Goal: Transaction & Acquisition: Purchase product/service

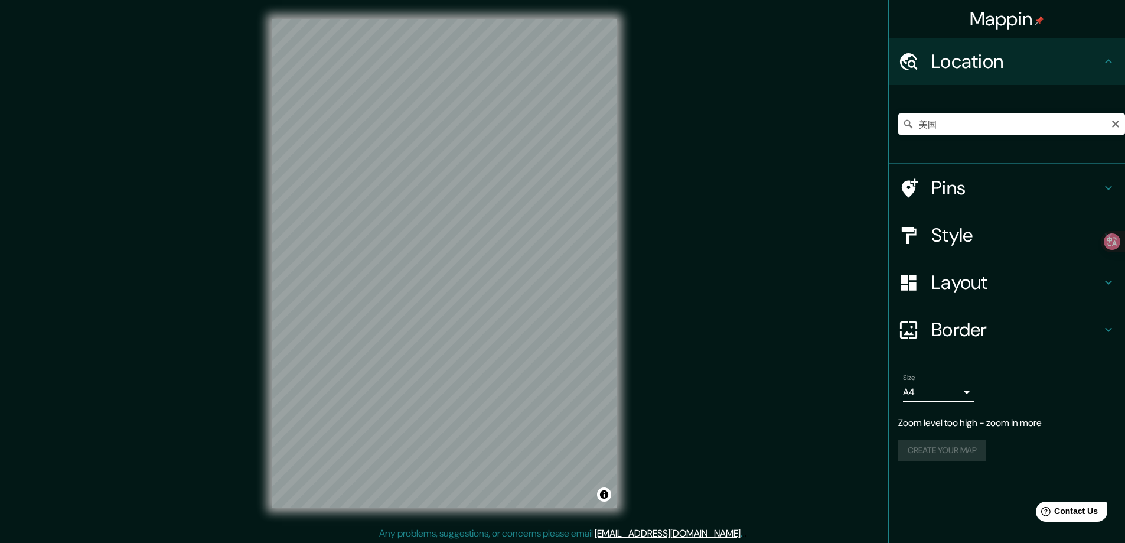
click at [944, 125] on input "美国" at bounding box center [1012, 123] width 227 height 21
click at [1023, 122] on input "美国" at bounding box center [1012, 123] width 227 height 21
drag, startPoint x: 953, startPoint y: 128, endPoint x: 925, endPoint y: 131, distance: 28.0
click at [953, 127] on input "美国" at bounding box center [1012, 123] width 227 height 21
type input "美"
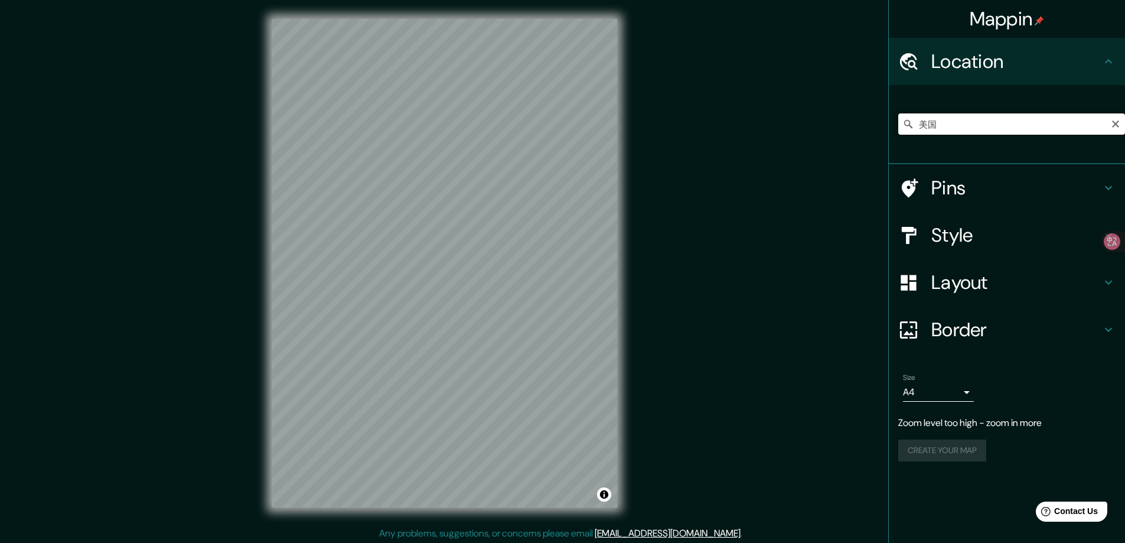
click at [938, 131] on input "美国" at bounding box center [1012, 123] width 227 height 21
type input "美"
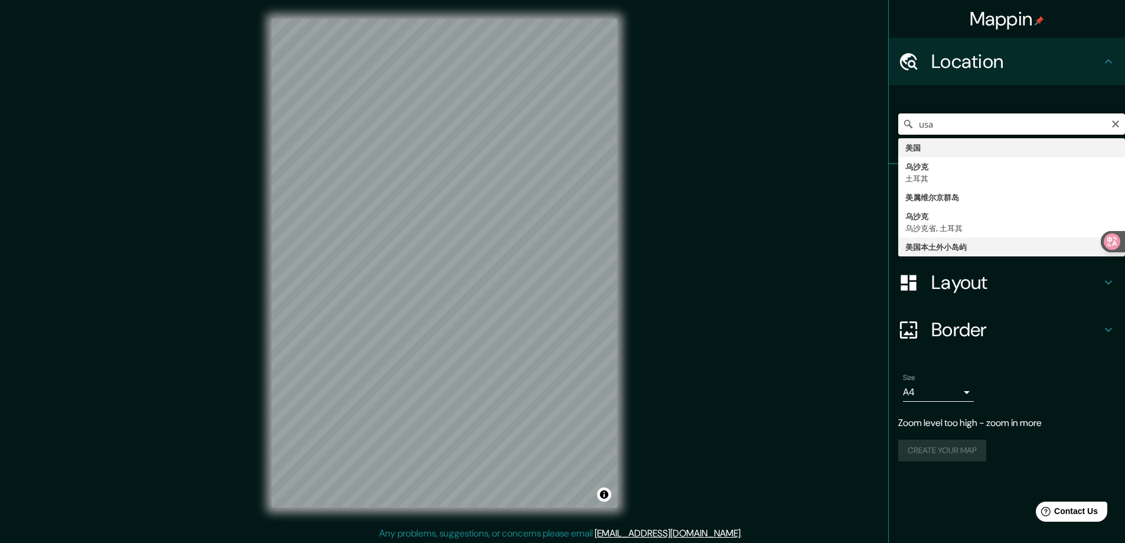
scroll to position [2, 0]
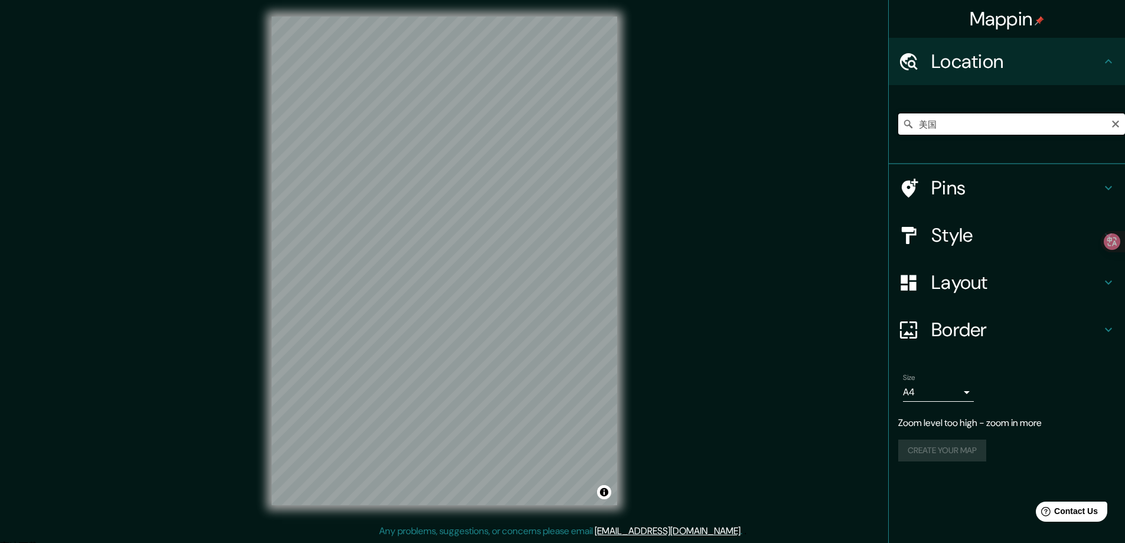
click at [1012, 128] on input "美国" at bounding box center [1012, 123] width 227 height 21
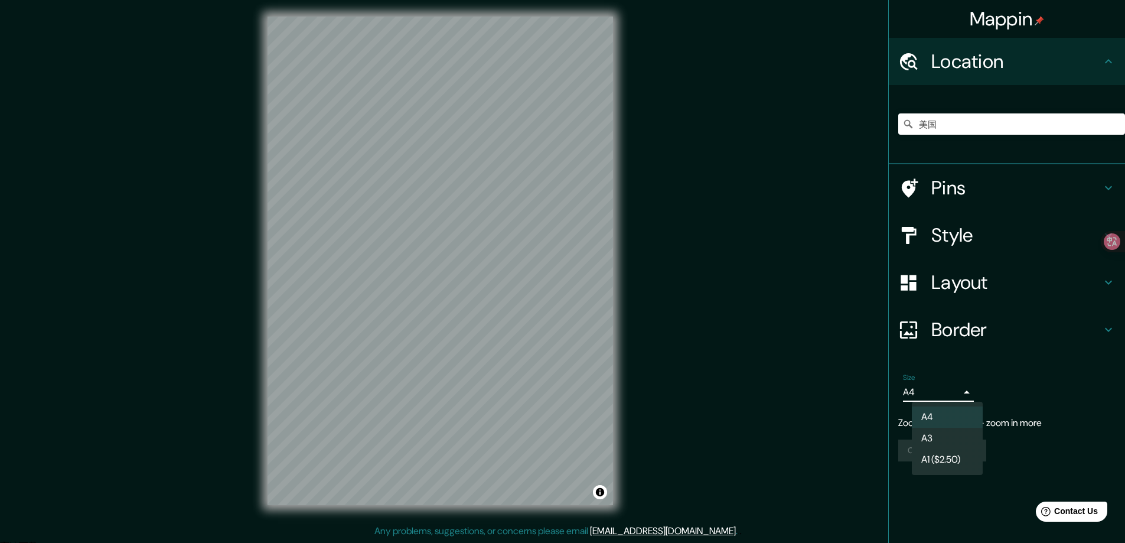
click at [964, 388] on body "Mappin Location 美国 Pins Style Layout Border Choose a border. Hint : you can mak…" at bounding box center [562, 269] width 1125 height 543
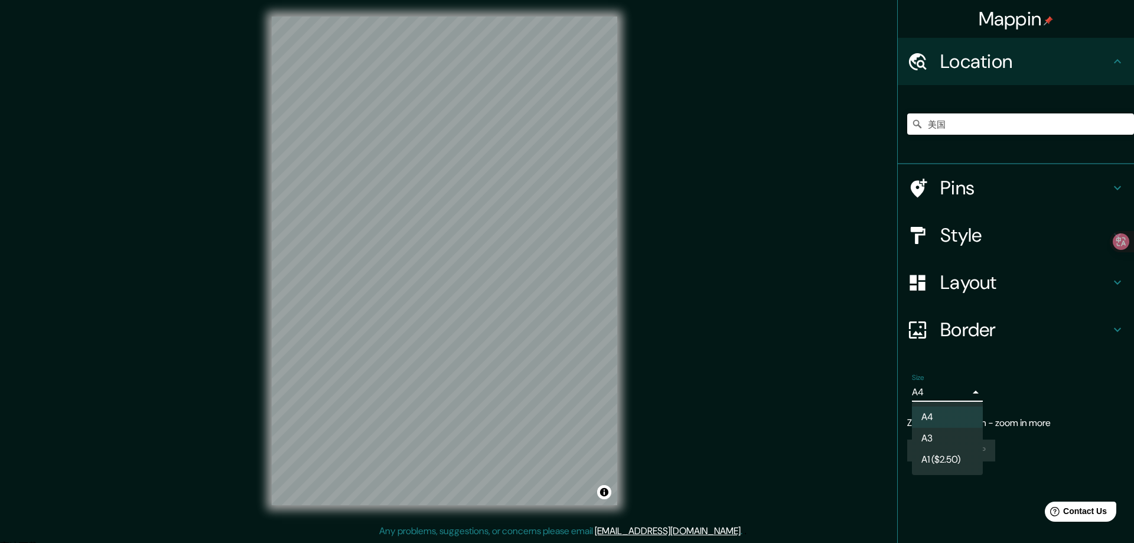
click at [955, 441] on li "A3" at bounding box center [947, 438] width 71 height 21
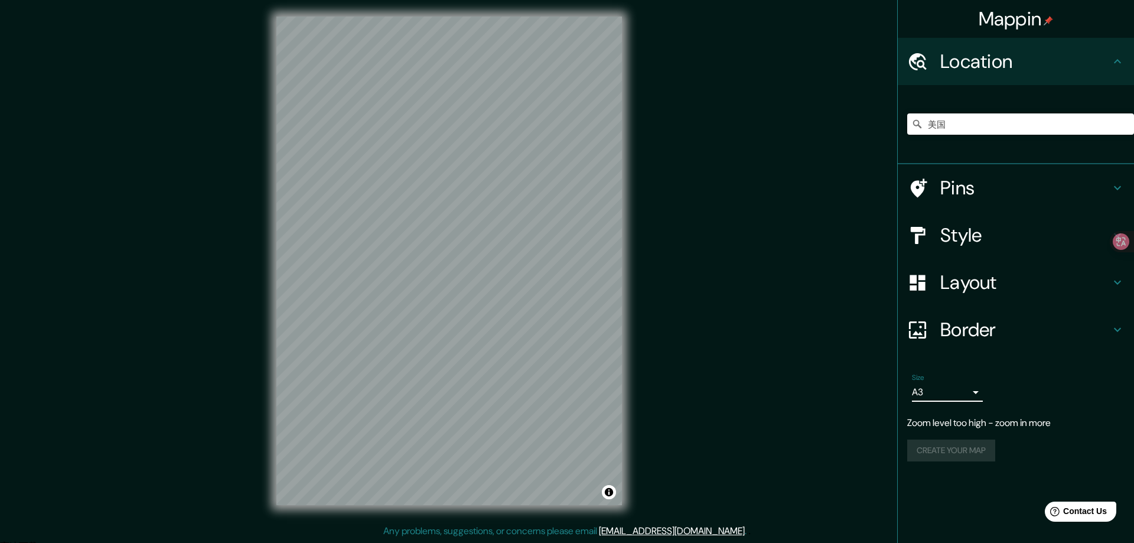
click at [958, 387] on body "Mappin Location 美国 Pins Style Layout Border Choose a border. Hint : you can mak…" at bounding box center [567, 269] width 1134 height 543
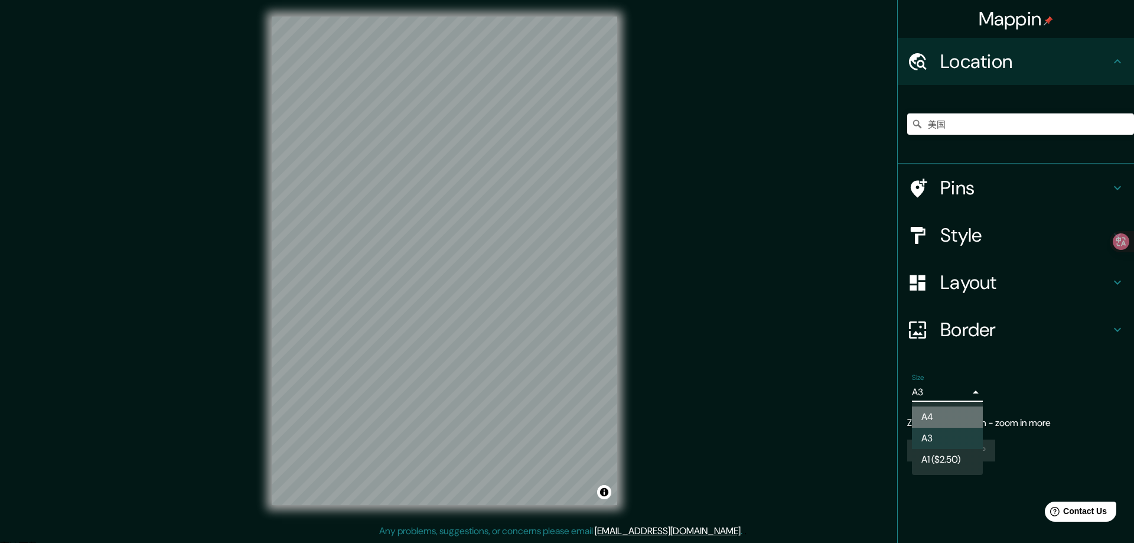
click at [949, 409] on li "A4" at bounding box center [947, 416] width 71 height 21
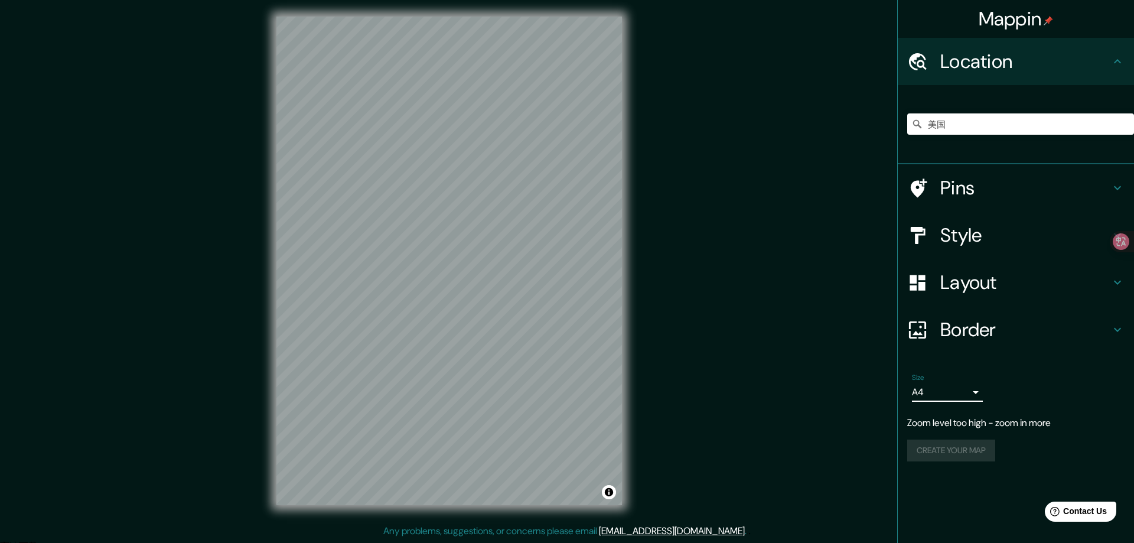
click at [951, 390] on body "Mappin Location 美国 Pins Style Layout Border Choose a border. Hint : you can mak…" at bounding box center [567, 269] width 1134 height 543
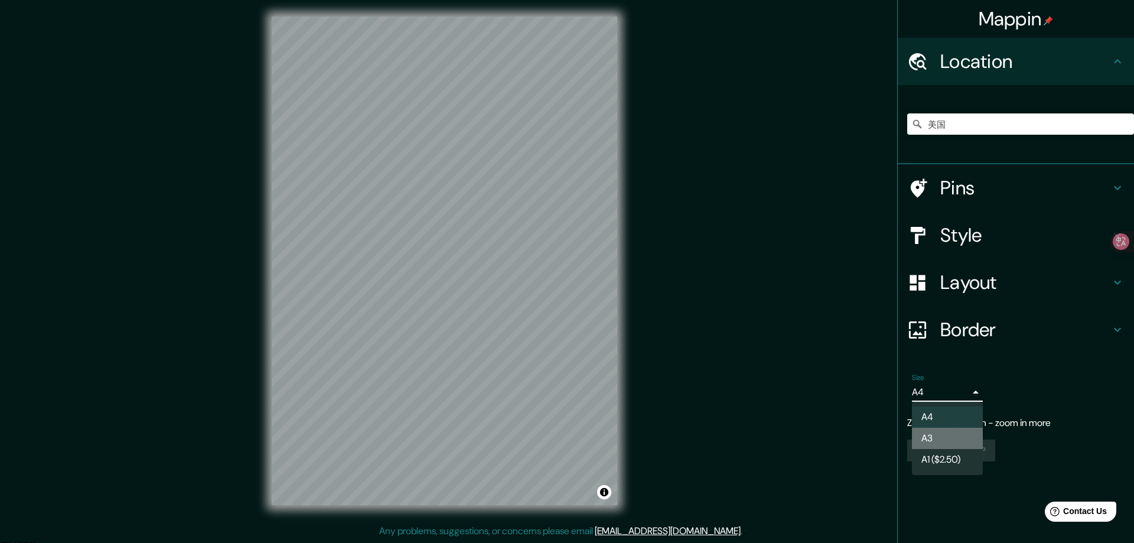
click at [938, 436] on li "A3" at bounding box center [947, 438] width 71 height 21
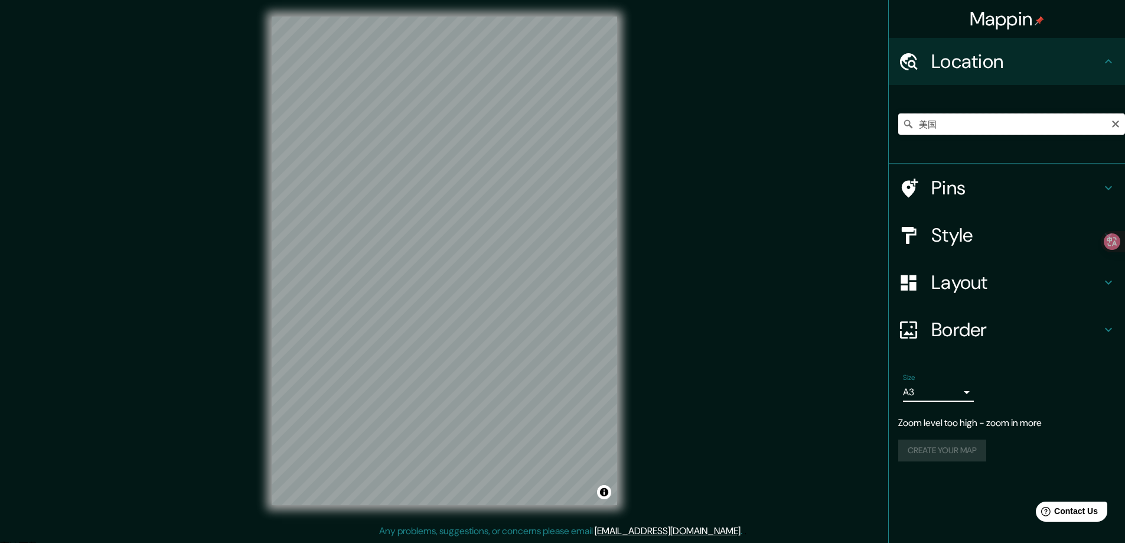
click at [951, 125] on input "美国" at bounding box center [1012, 123] width 227 height 21
drag, startPoint x: 989, startPoint y: 126, endPoint x: 987, endPoint y: 133, distance: 6.7
click at [987, 133] on input "美国" at bounding box center [1012, 123] width 227 height 21
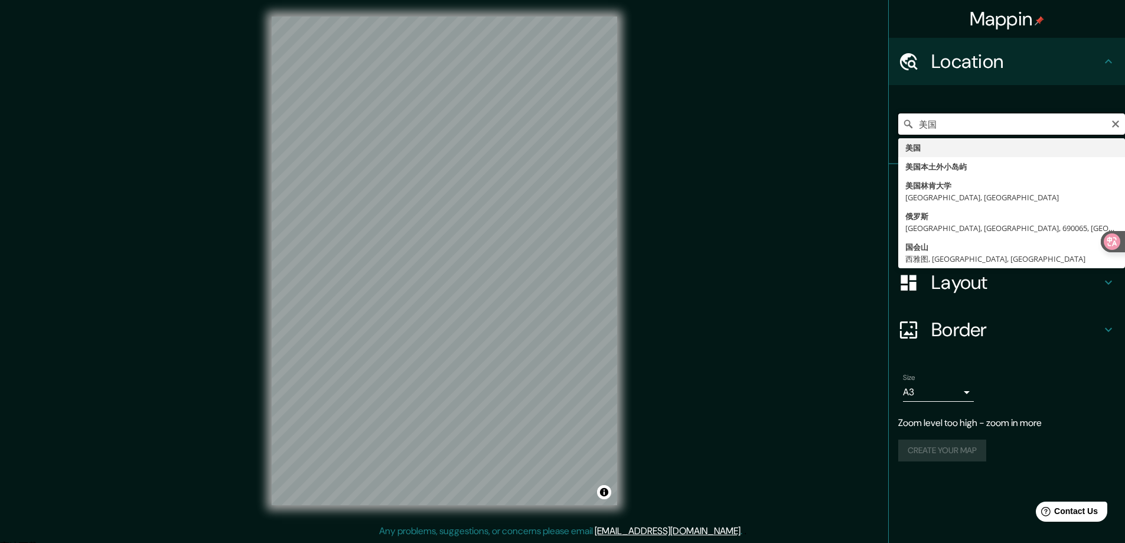
type input "美"
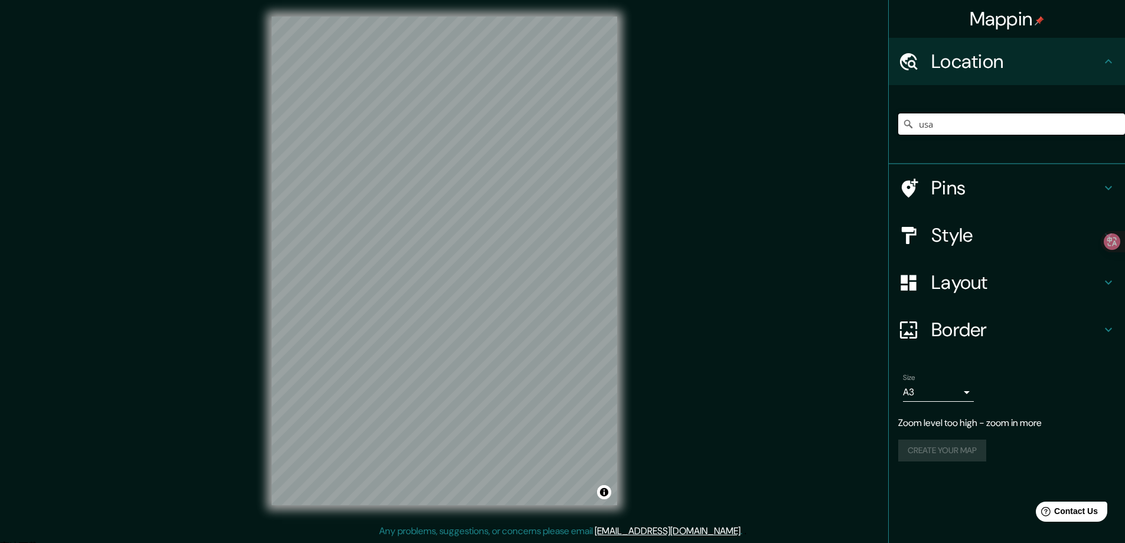
type input "usa"
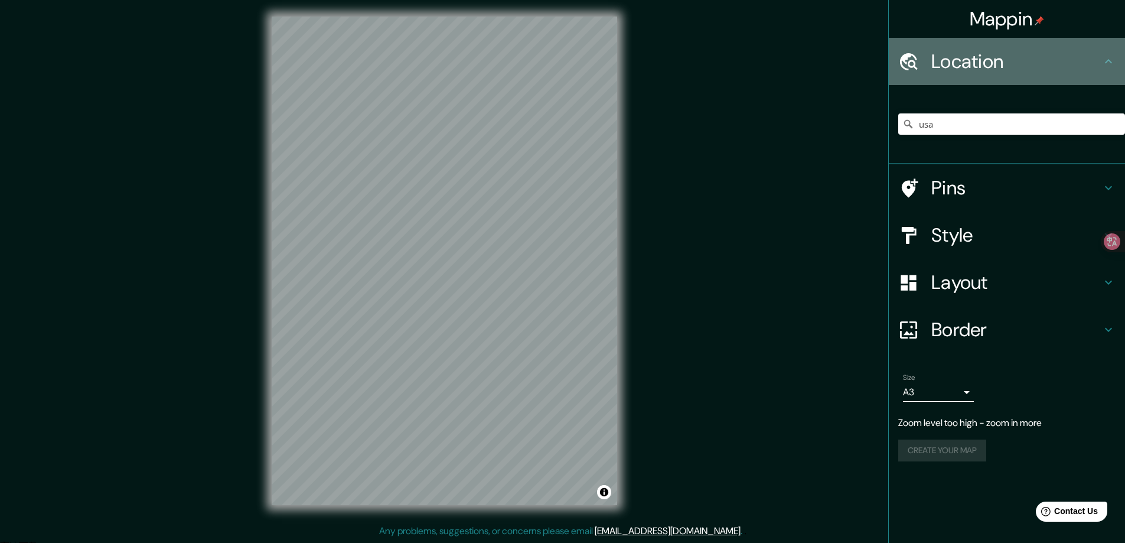
click at [1001, 65] on h4 "Location" at bounding box center [1017, 62] width 170 height 24
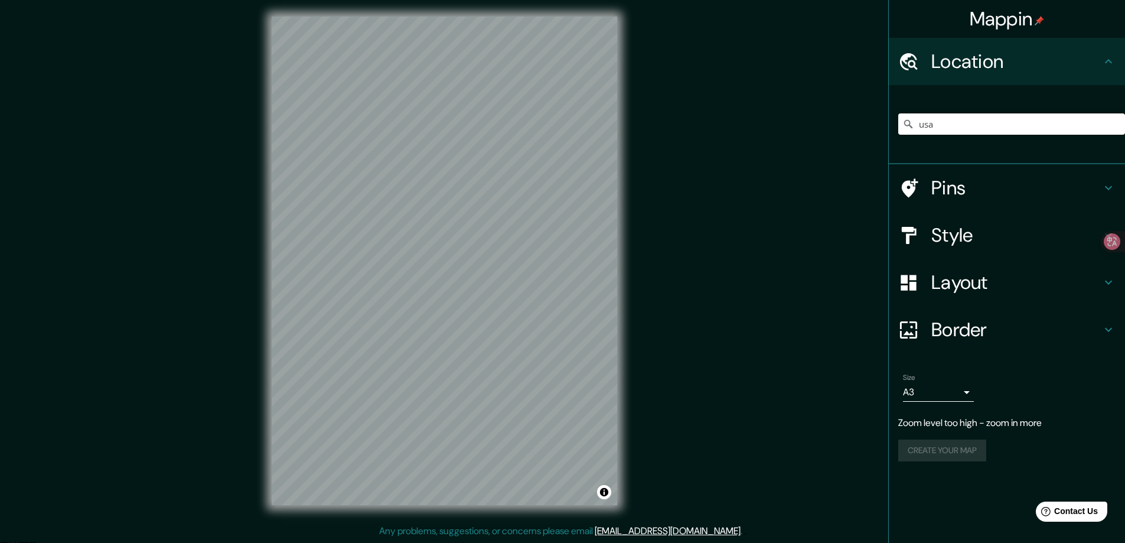
click at [915, 57] on icon at bounding box center [909, 61] width 18 height 17
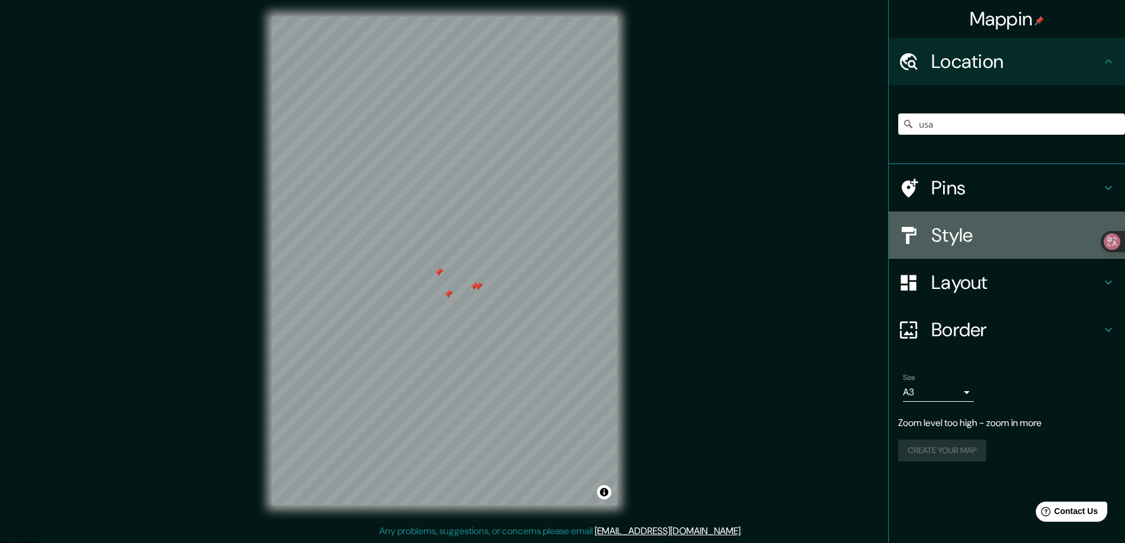
click at [1017, 237] on h4 "Style" at bounding box center [1017, 235] width 170 height 24
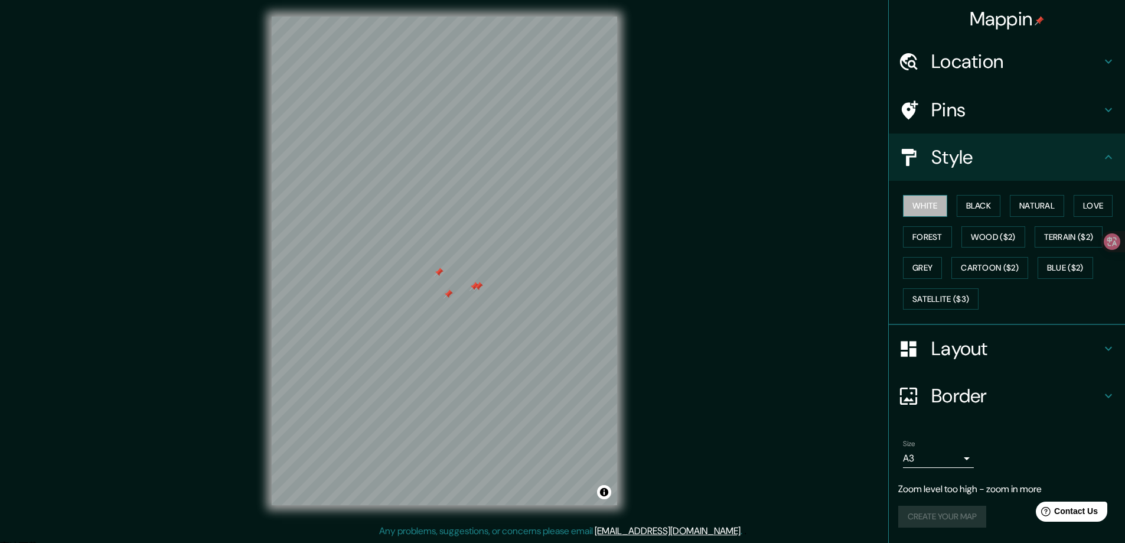
click at [941, 209] on button "White" at bounding box center [925, 206] width 44 height 22
click at [981, 206] on button "Black" at bounding box center [979, 206] width 44 height 22
click at [1034, 208] on button "Natural" at bounding box center [1037, 206] width 54 height 22
click at [1020, 26] on h4 "Mappin" at bounding box center [1007, 19] width 75 height 24
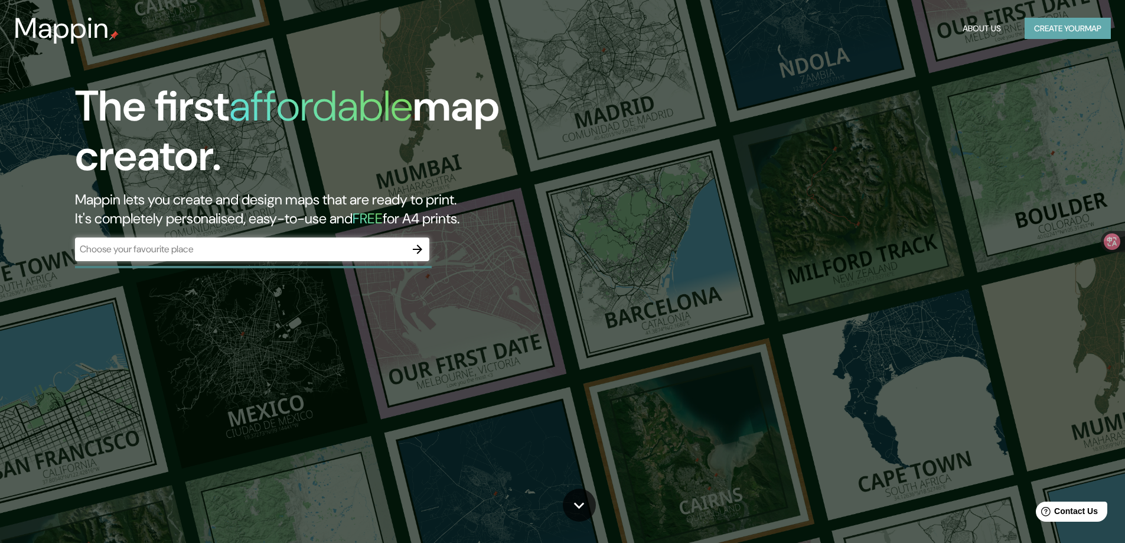
click at [1031, 19] on button "Create your map" at bounding box center [1068, 29] width 86 height 22
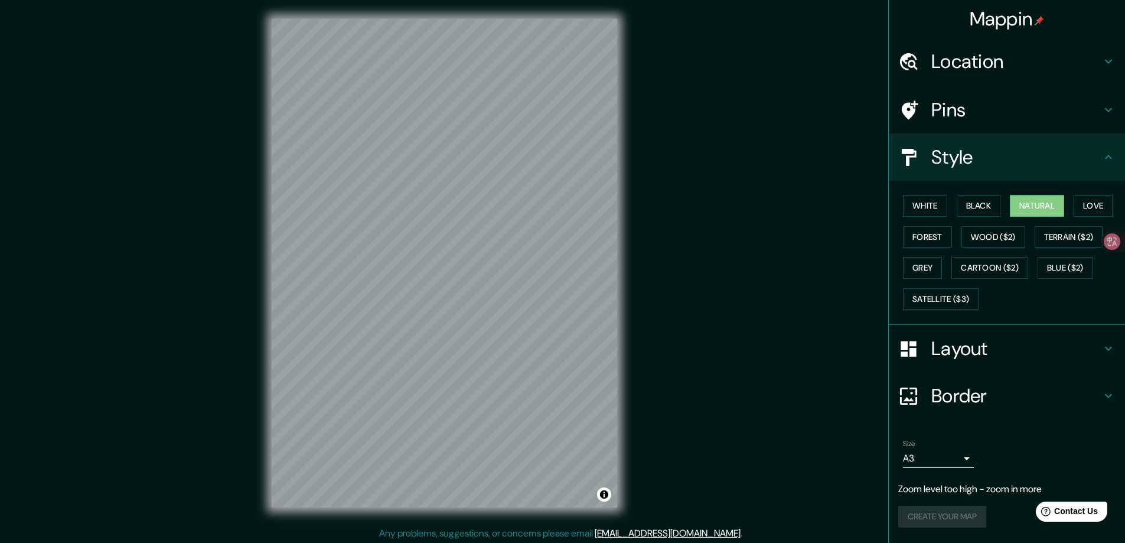
click at [1024, 22] on h4 "Mappin" at bounding box center [1007, 19] width 75 height 24
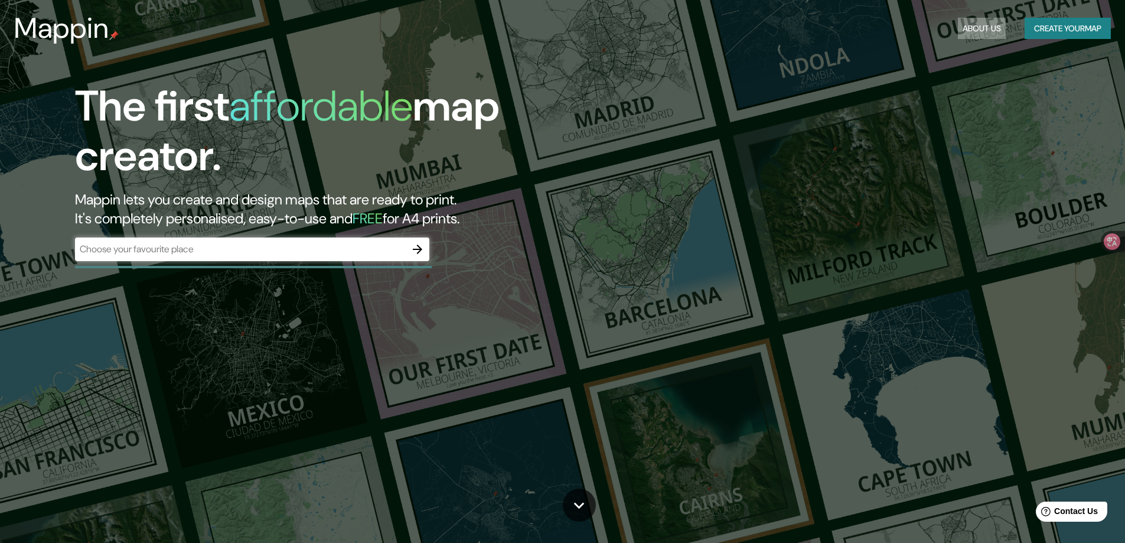
click at [984, 27] on button "About Us" at bounding box center [982, 29] width 48 height 22
click at [1050, 32] on button "Create your map" at bounding box center [1068, 29] width 86 height 22
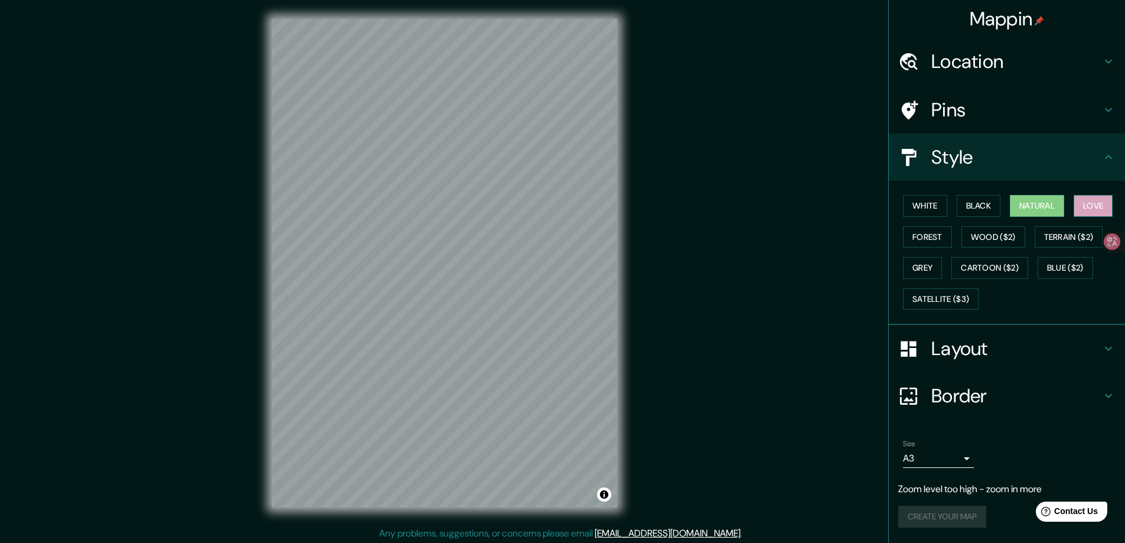
click at [1095, 207] on button "Love" at bounding box center [1093, 206] width 39 height 22
click at [930, 236] on button "Forest" at bounding box center [927, 237] width 49 height 22
drag, startPoint x: 930, startPoint y: 236, endPoint x: 989, endPoint y: 207, distance: 65.5
click at [989, 207] on button "Black" at bounding box center [979, 206] width 44 height 22
click at [1027, 206] on button "Natural" at bounding box center [1037, 206] width 54 height 22
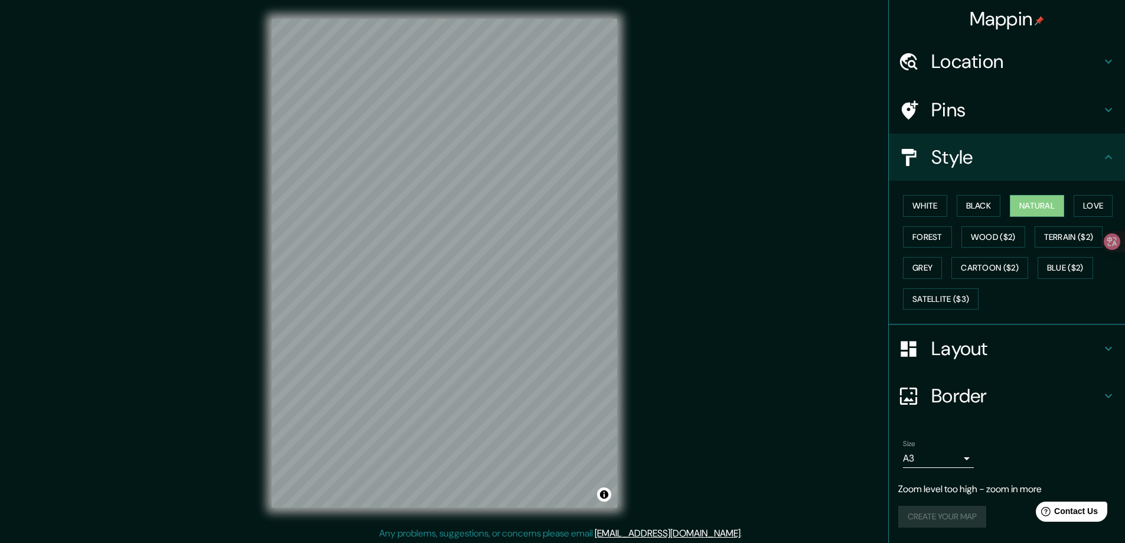
click at [656, 318] on div "Mappin Location Pins Style White Black Natural Love Forest Wood ($2) Terrain ($…" at bounding box center [562, 272] width 1125 height 545
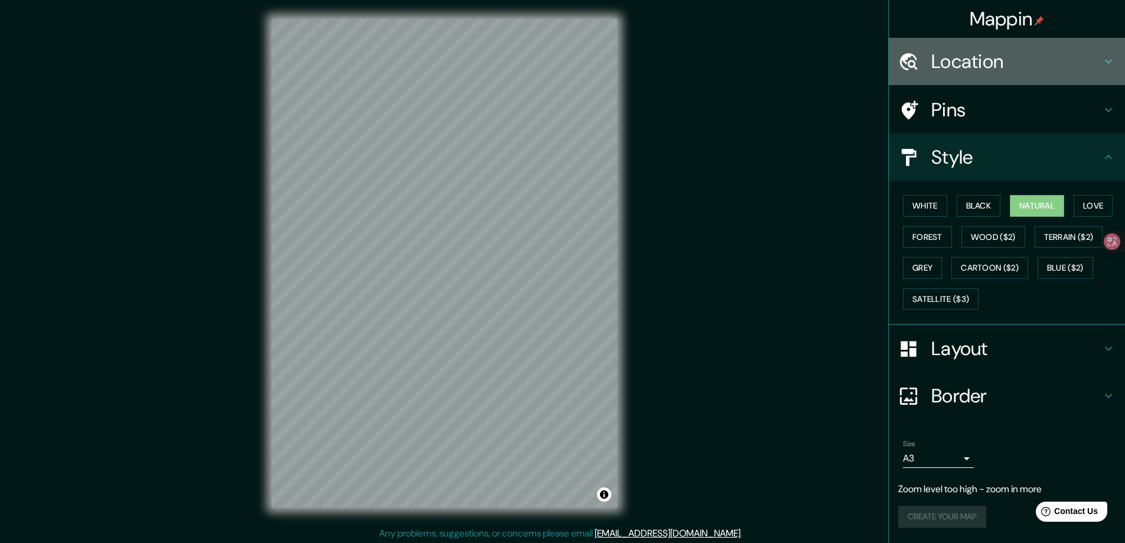
click at [1001, 57] on h4 "Location" at bounding box center [1017, 62] width 170 height 24
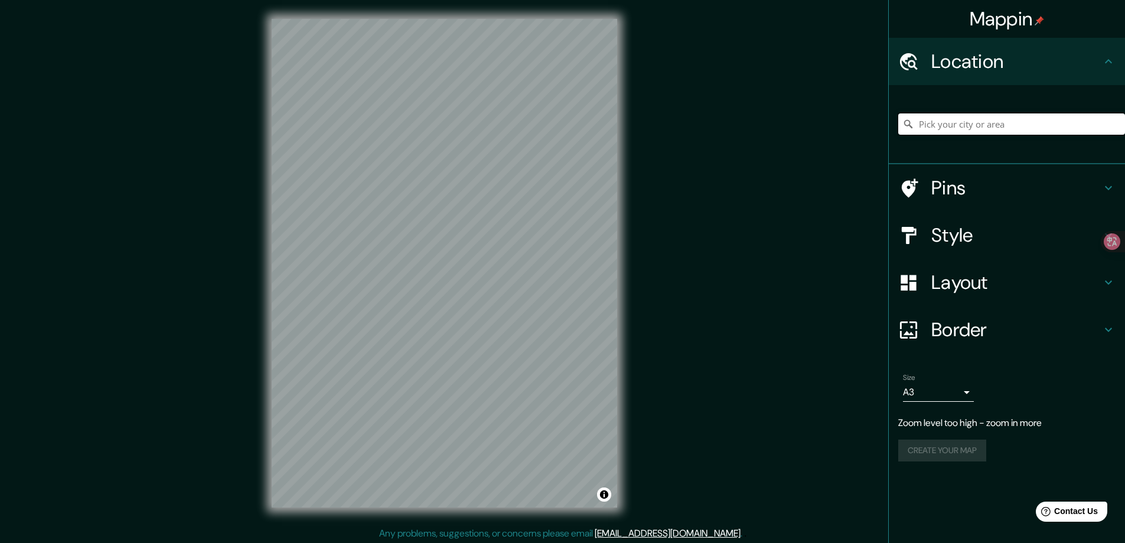
click at [983, 127] on input "Pick your city or area" at bounding box center [1012, 123] width 227 height 21
type input "美国"
click at [965, 238] on h4 "Style" at bounding box center [1017, 235] width 170 height 24
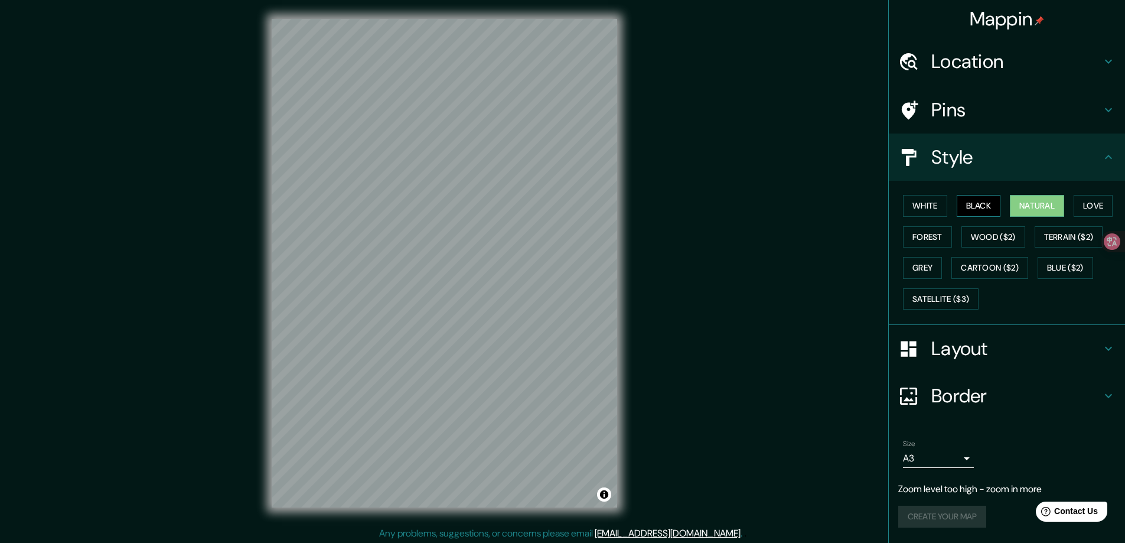
click at [975, 202] on button "Black" at bounding box center [979, 206] width 44 height 22
click at [994, 209] on button "Black" at bounding box center [979, 206] width 44 height 22
click at [1046, 212] on button "Natural" at bounding box center [1037, 206] width 54 height 22
drag, startPoint x: 480, startPoint y: 327, endPoint x: 490, endPoint y: 342, distance: 18.2
click at [490, 343] on div at bounding box center [491, 344] width 9 height 9
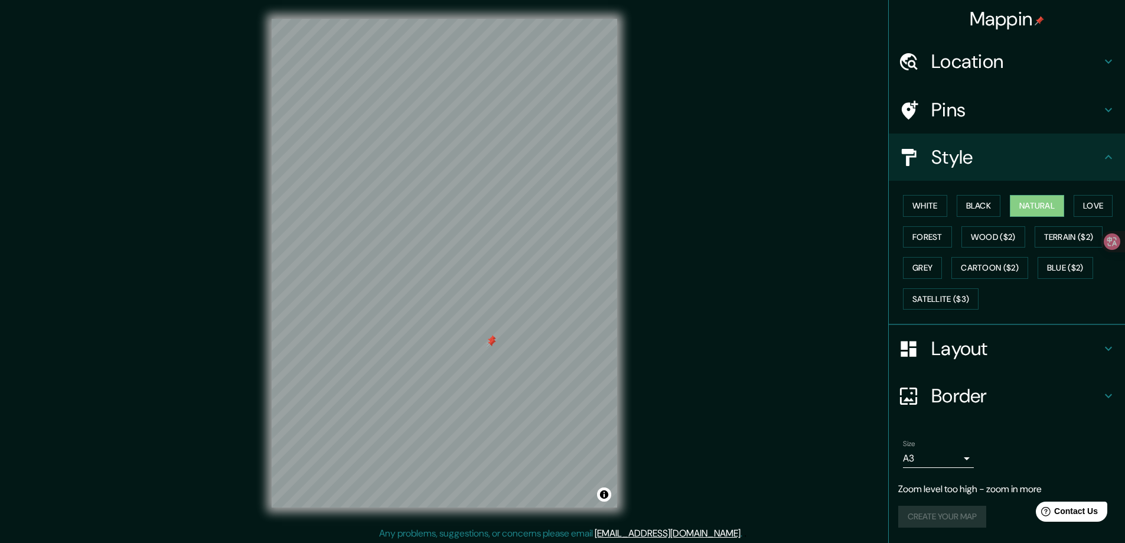
click at [1033, 21] on h4 "Mappin" at bounding box center [1007, 19] width 75 height 24
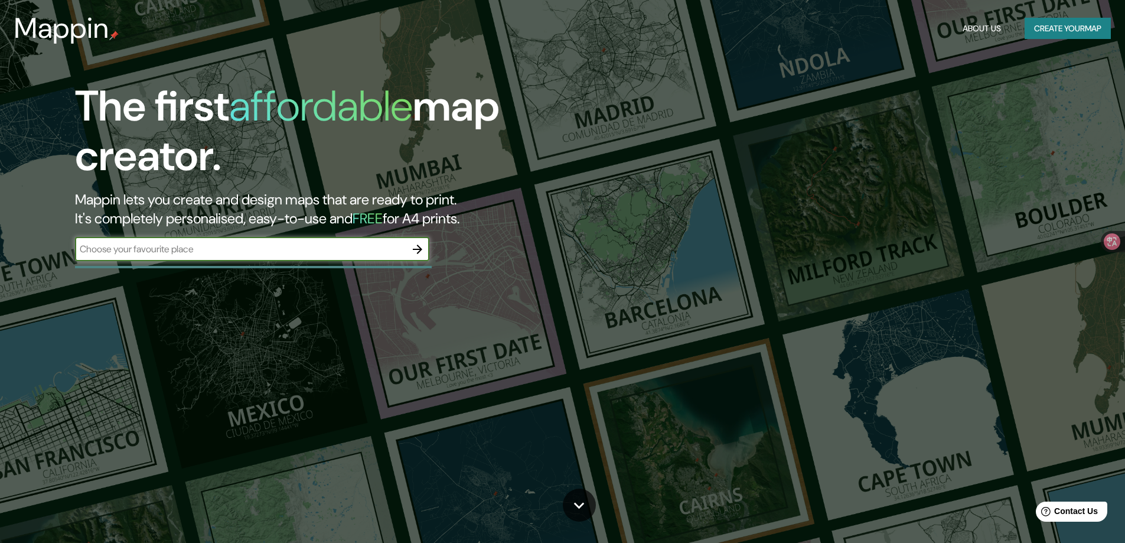
click at [223, 252] on input "text" at bounding box center [240, 249] width 331 height 14
type input "usa"
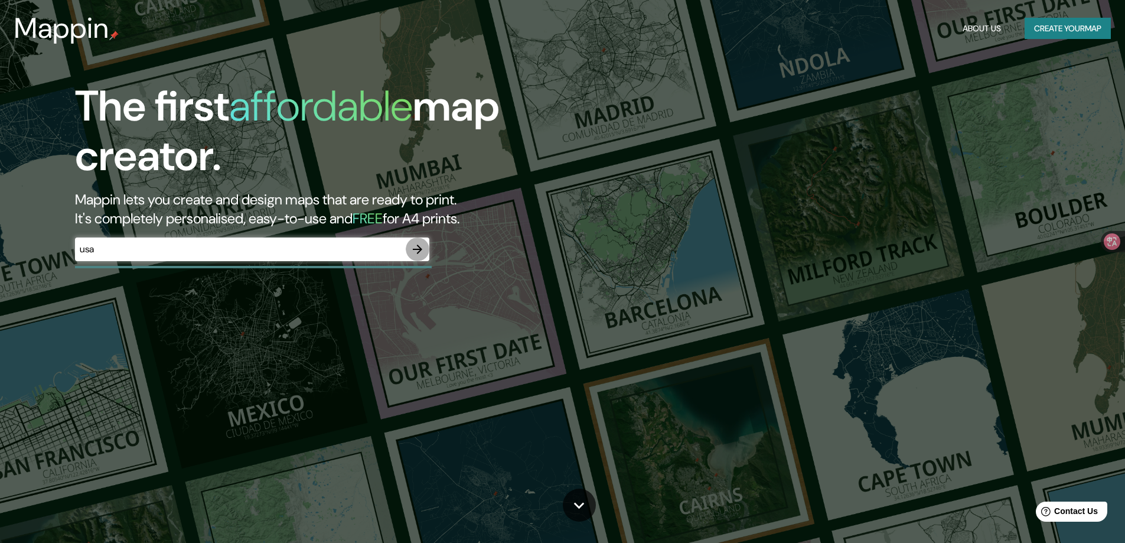
click at [418, 251] on icon "button" at bounding box center [418, 249] width 14 height 14
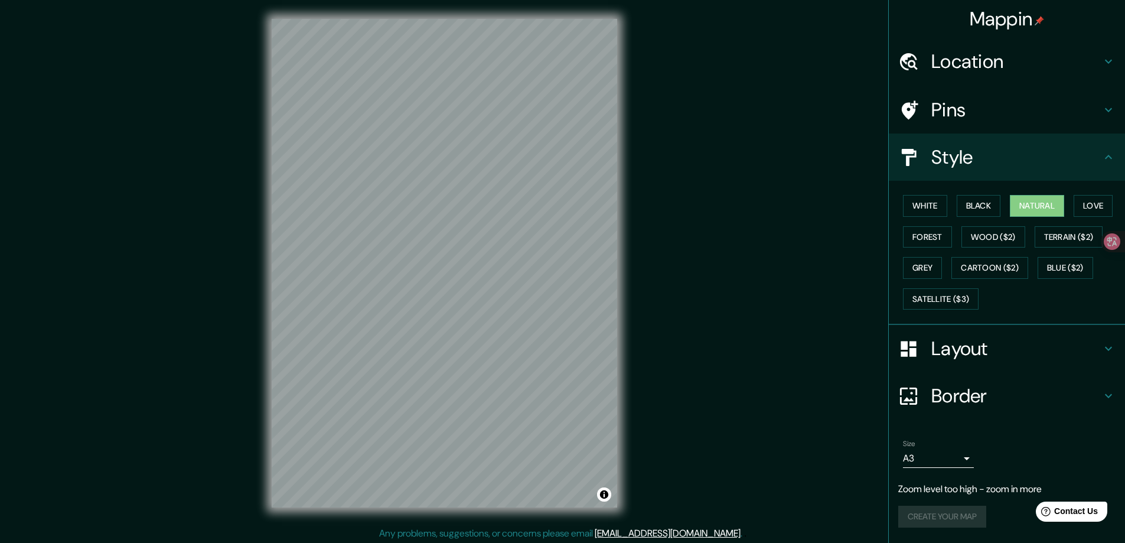
click at [1050, 69] on h4 "Location" at bounding box center [1017, 62] width 170 height 24
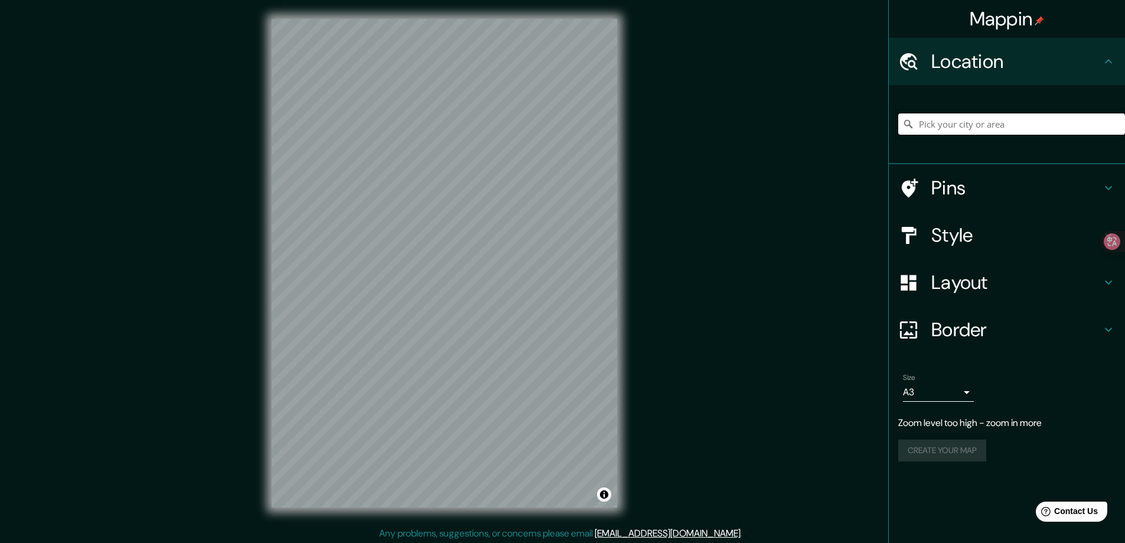
click at [1003, 128] on input "Pick your city or area" at bounding box center [1012, 123] width 227 height 21
type input "美国"
click at [969, 229] on h4 "Style" at bounding box center [1017, 235] width 170 height 24
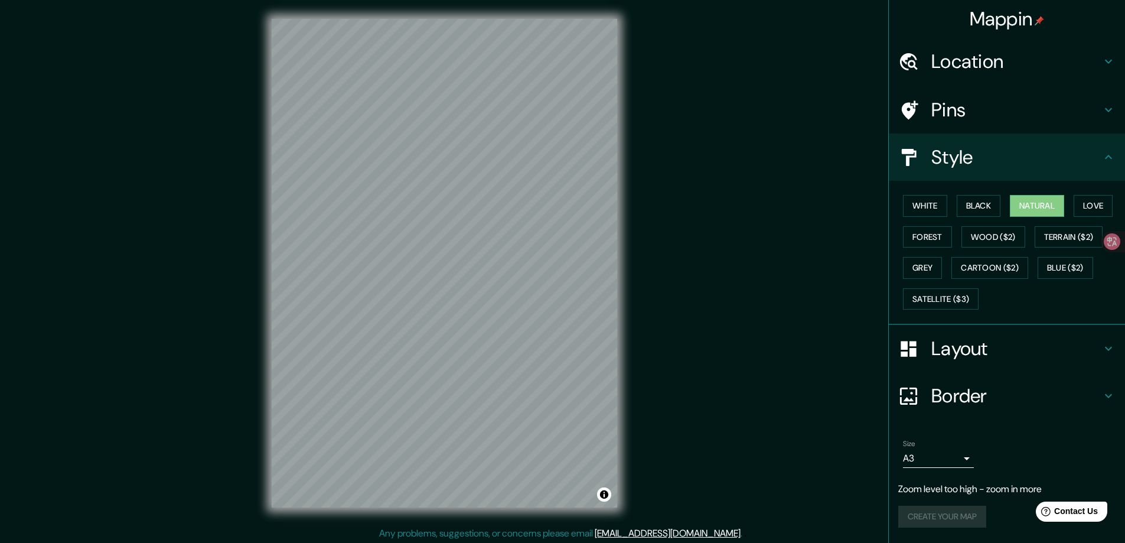
drag, startPoint x: 634, startPoint y: 259, endPoint x: 1034, endPoint y: 298, distance: 402.4
click at [1034, 298] on div "White Black Natural Love Forest Wood ($2) Terrain ($2) Grey Cartoon ($2) Blue (…" at bounding box center [1012, 252] width 227 height 124
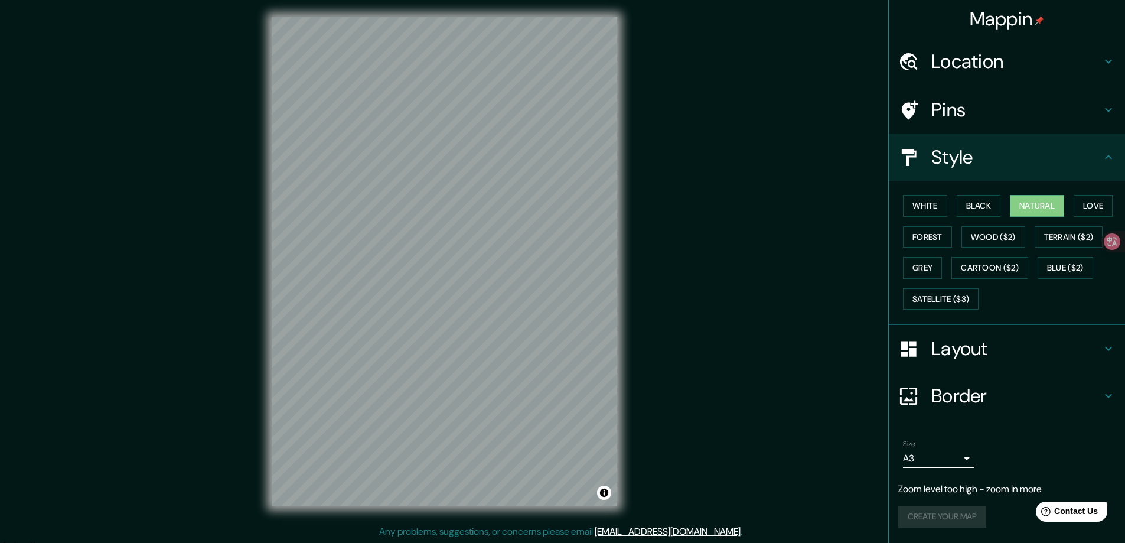
scroll to position [2, 0]
click at [952, 518] on div "Create your map" at bounding box center [1007, 517] width 217 height 22
click at [942, 453] on body "Mappin Location 美国 美国 [GEOGRAPHIC_DATA]克 土耳其 [GEOGRAPHIC_DATA] [GEOGRAPHIC_DATA…" at bounding box center [562, 269] width 1125 height 543
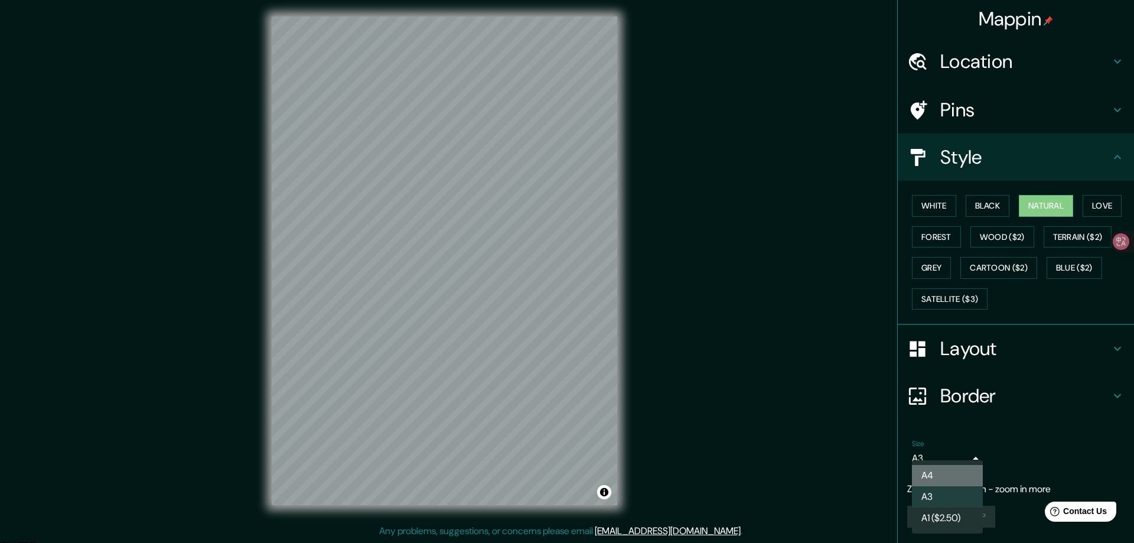
click at [942, 472] on li "A4" at bounding box center [947, 475] width 71 height 21
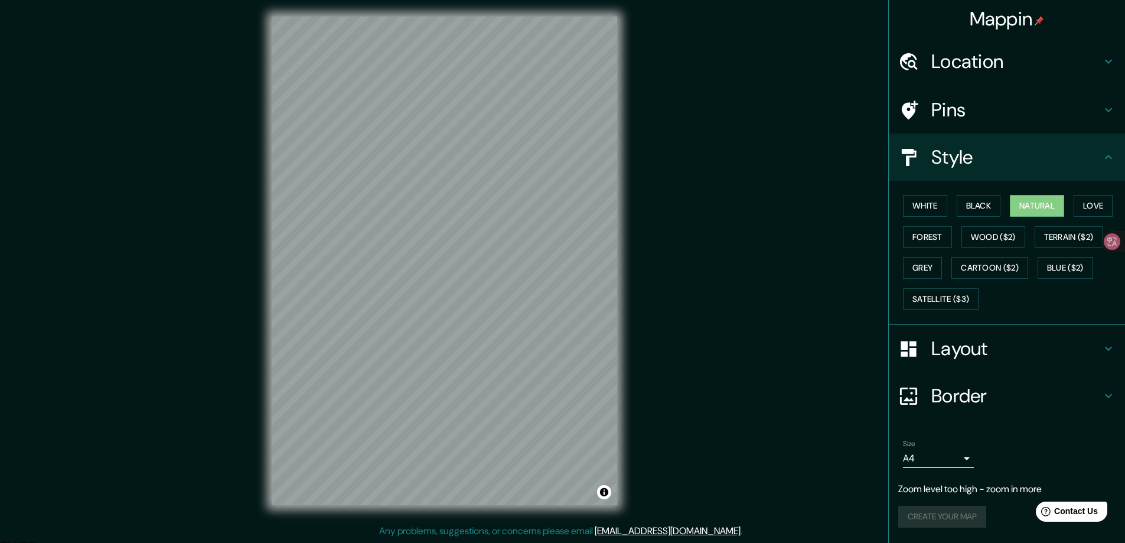
click at [941, 506] on div "Create your map" at bounding box center [1007, 517] width 217 height 22
click at [946, 457] on body "Mappin Location 美国 美国 [GEOGRAPHIC_DATA]克 土耳其 [GEOGRAPHIC_DATA] [GEOGRAPHIC_DATA…" at bounding box center [562, 269] width 1125 height 543
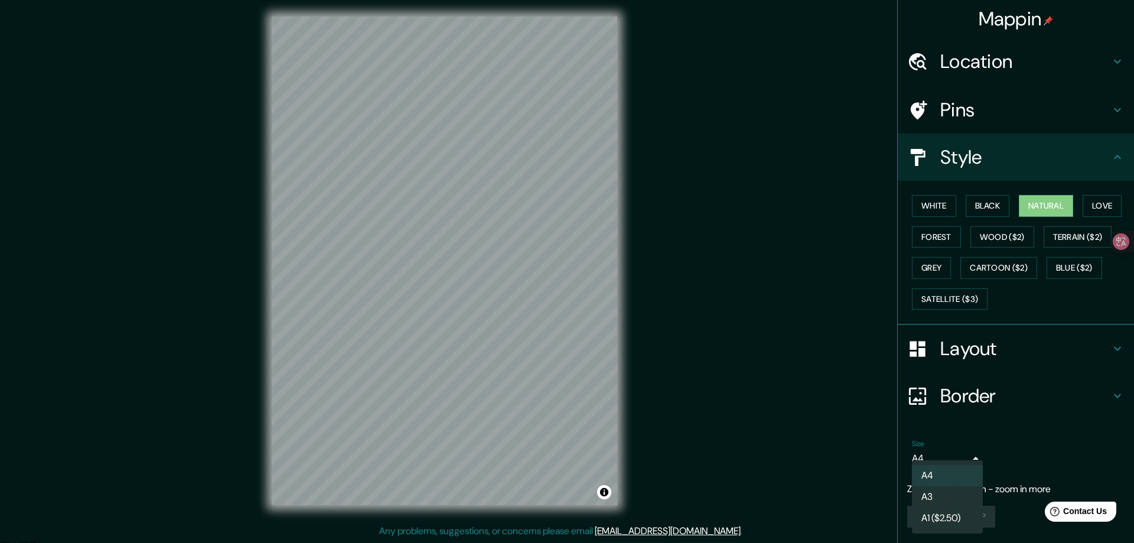
click at [949, 498] on li "A3" at bounding box center [947, 496] width 71 height 21
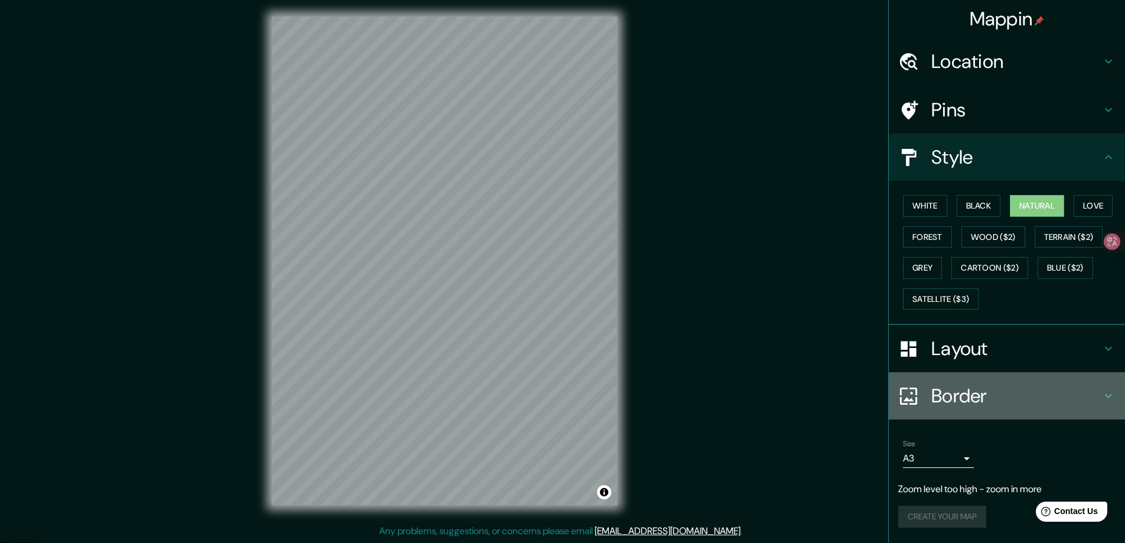
click at [993, 392] on h4 "Border" at bounding box center [1017, 396] width 170 height 24
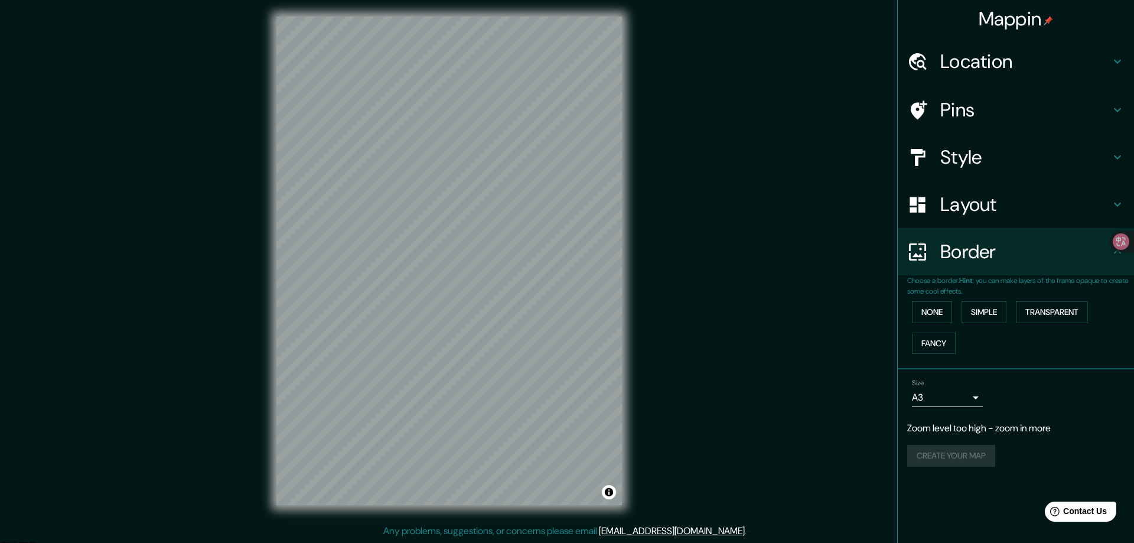
click at [972, 400] on body "Mappin Location 美国 美国 [GEOGRAPHIC_DATA]克 土耳其 [GEOGRAPHIC_DATA] [GEOGRAPHIC_DATA…" at bounding box center [567, 269] width 1134 height 543
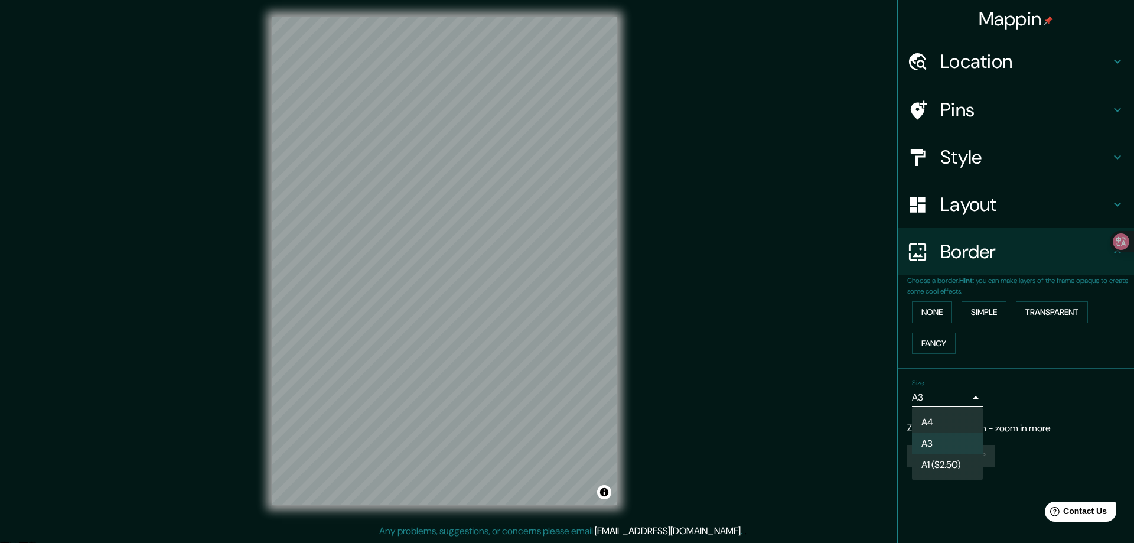
click at [944, 421] on li "A4" at bounding box center [947, 422] width 71 height 21
type input "single"
